Goal: Navigation & Orientation: Find specific page/section

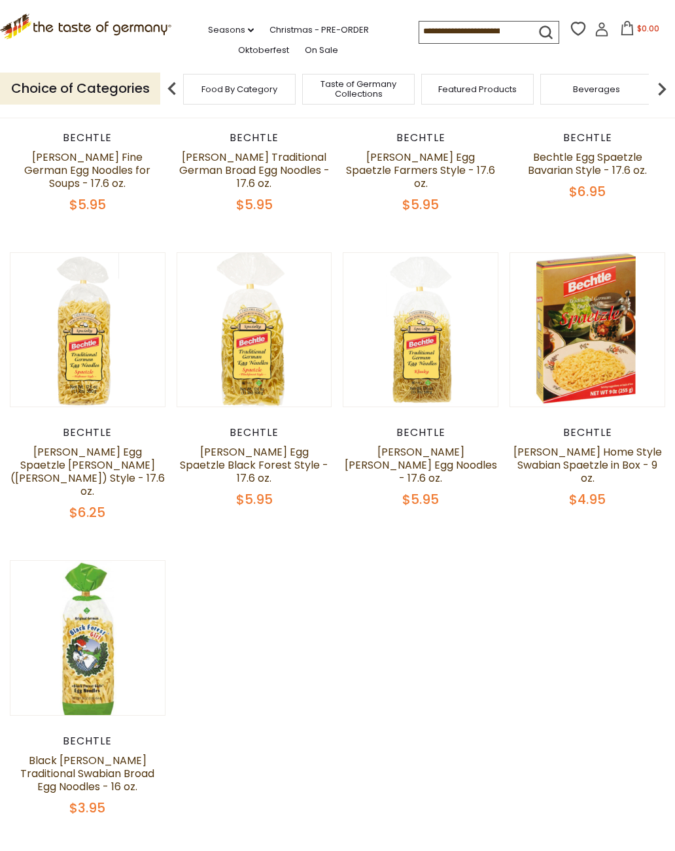
scroll to position [552, 0]
click at [421, 75] on div "Featured Products" at bounding box center [477, 89] width 112 height 31
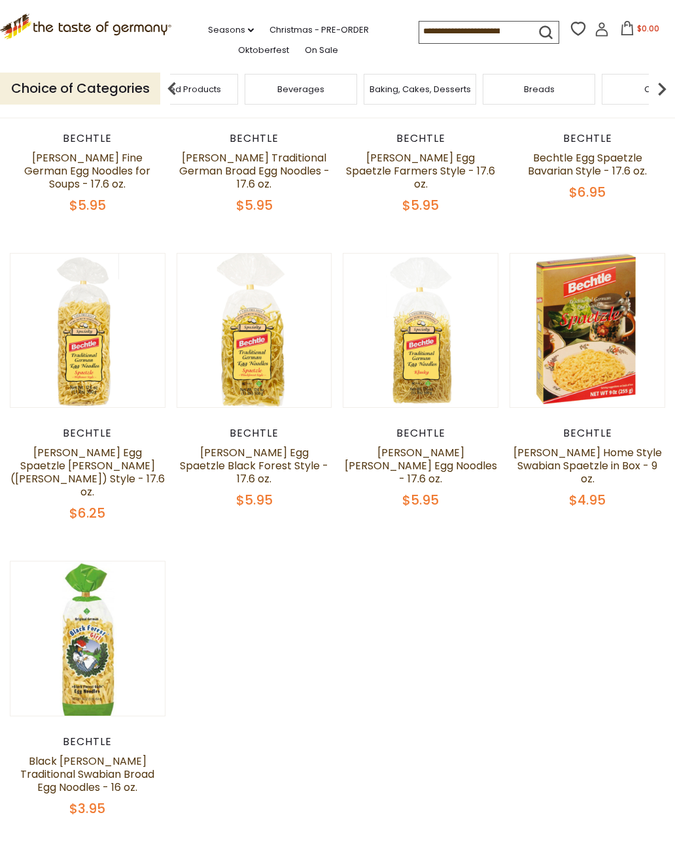
click at [369, 86] on span "Baking, Cakes, Desserts" at bounding box center [419, 89] width 101 height 10
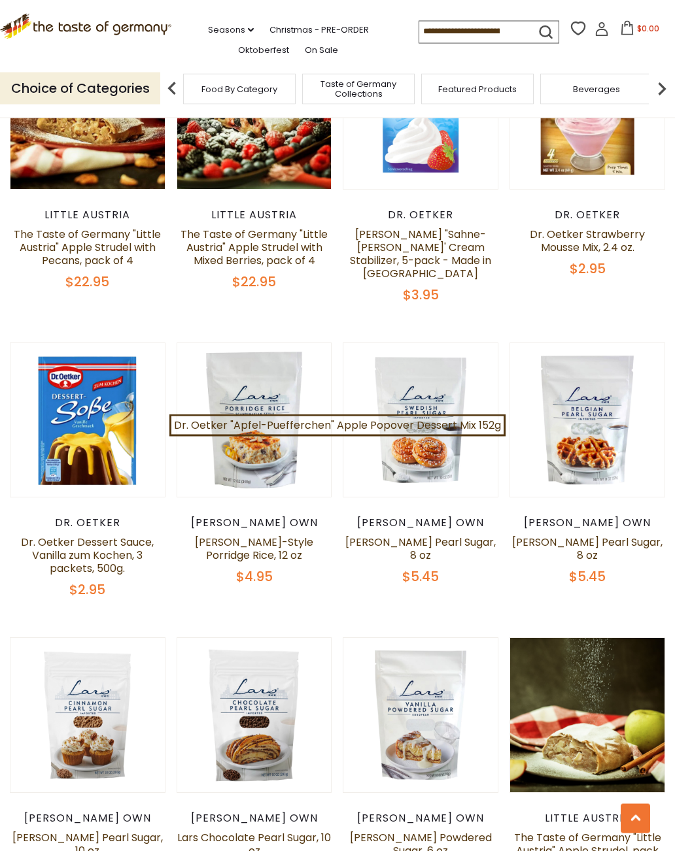
scroll to position [1859, 0]
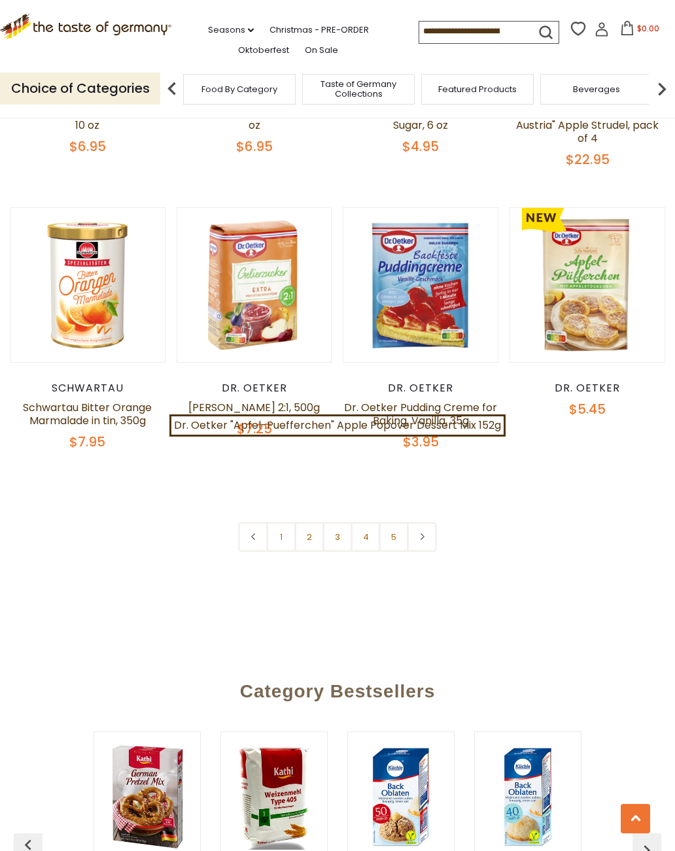
click at [309, 528] on link "2" at bounding box center [309, 536] width 29 height 29
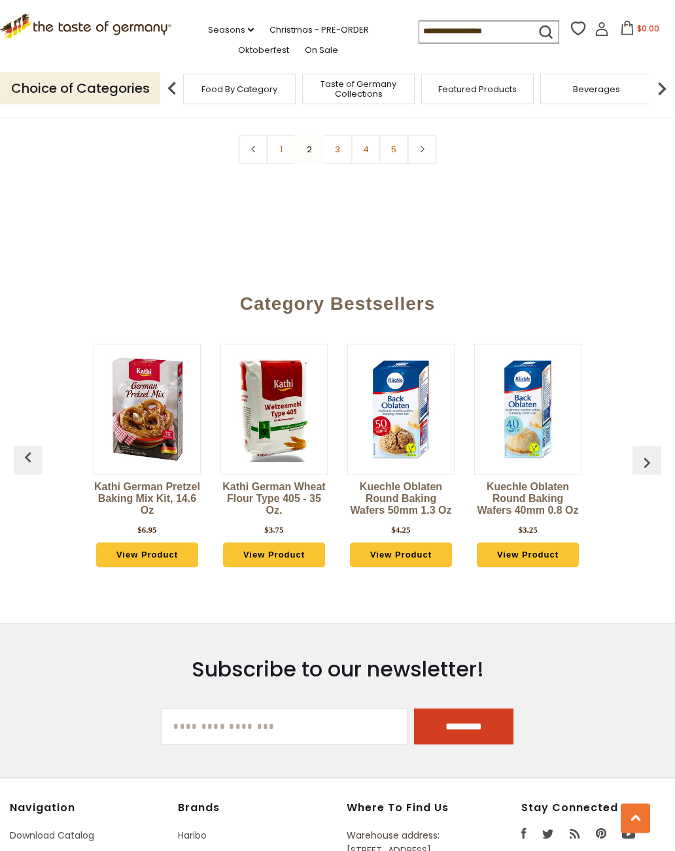
scroll to position [3037, 0]
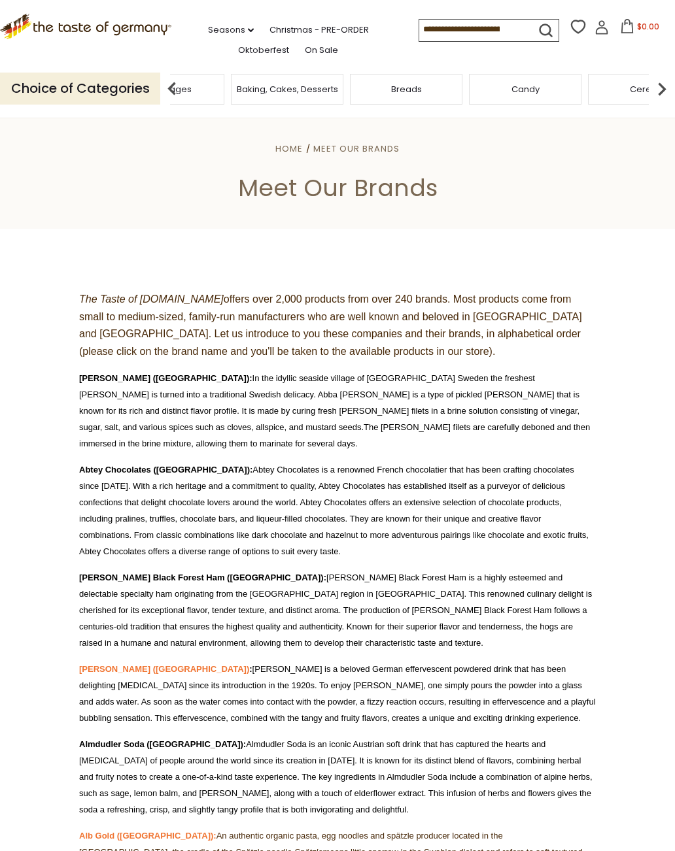
click at [346, 86] on div "Baking, Cakes, Desserts" at bounding box center [287, 89] width 119 height 31
click at [238, 46] on link "Oktoberfest" at bounding box center [263, 50] width 51 height 14
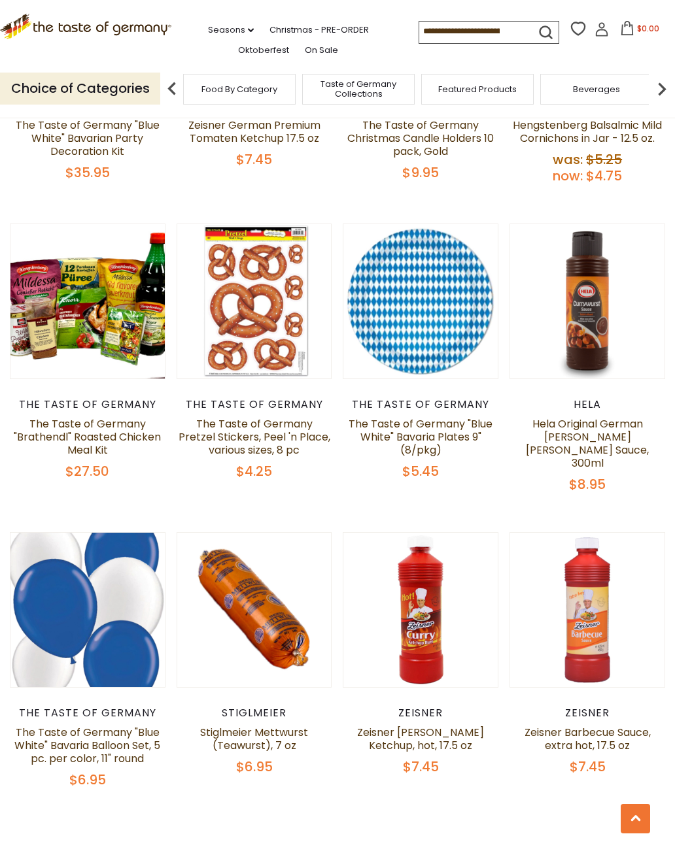
scroll to position [2361, 0]
